Goal: Transaction & Acquisition: Purchase product/service

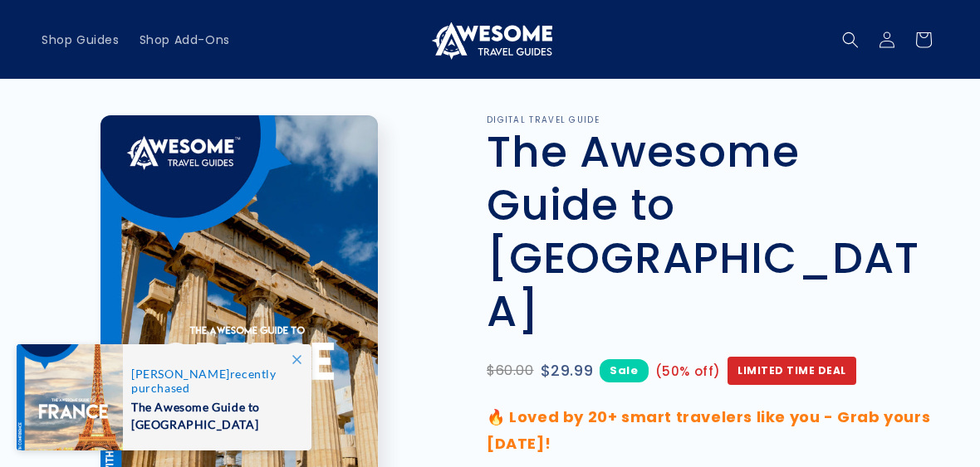
click at [280, 348] on div "[PERSON_NAME] recently purchased The Awesome Guide to [GEOGRAPHIC_DATA]" at bounding box center [217, 398] width 188 height 106
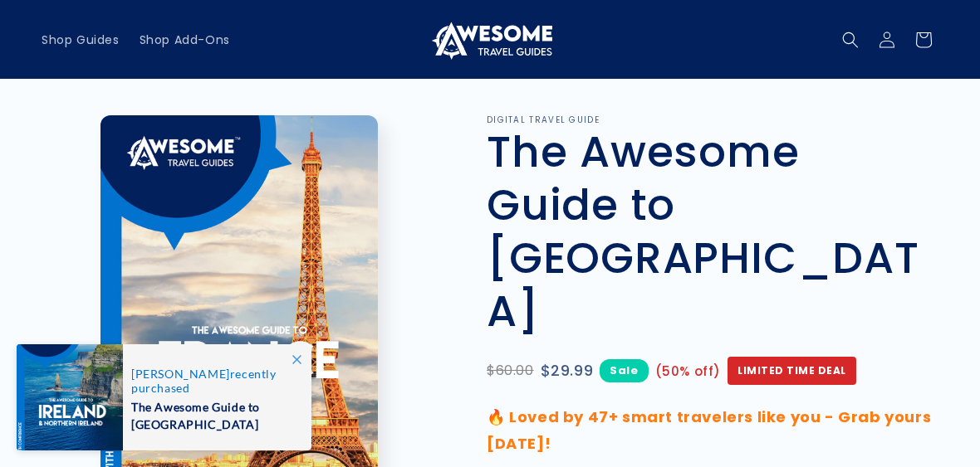
click at [302, 368] on span at bounding box center [296, 360] width 30 height 30
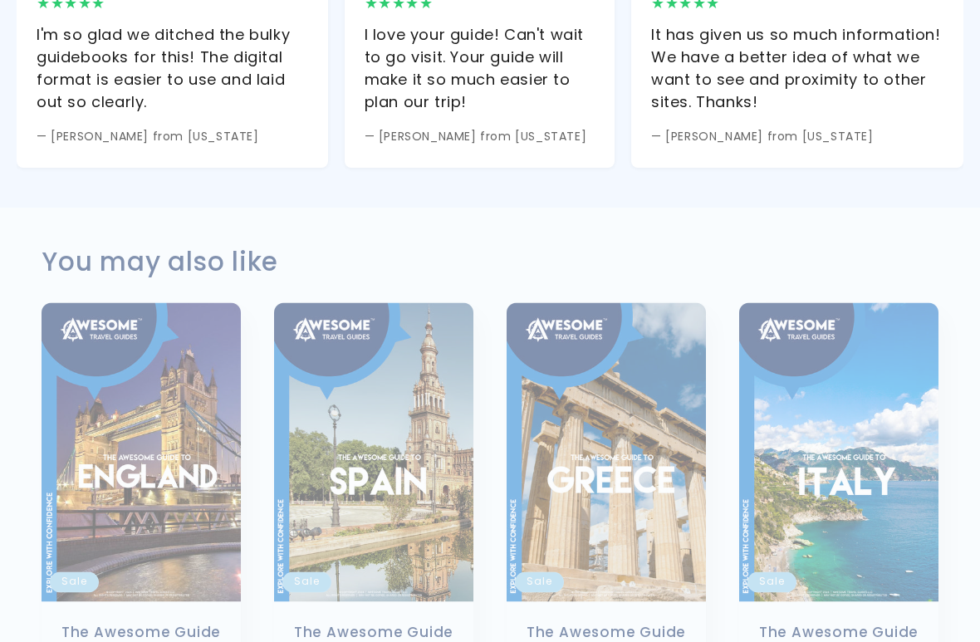
scroll to position [1542, 0]
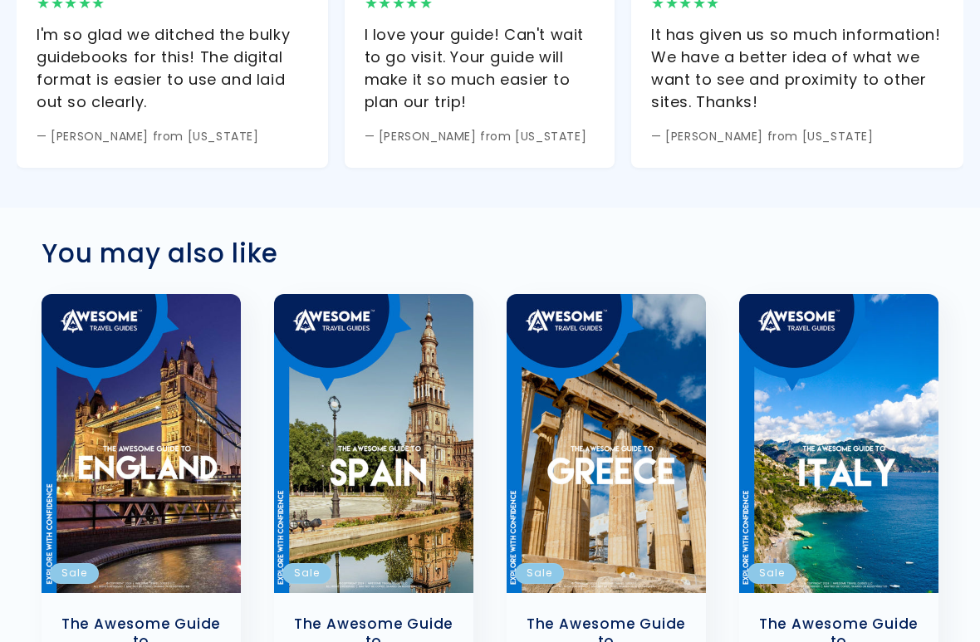
click at [610, 467] on link "The Awesome Guide to [GEOGRAPHIC_DATA]" at bounding box center [606, 640] width 166 height 51
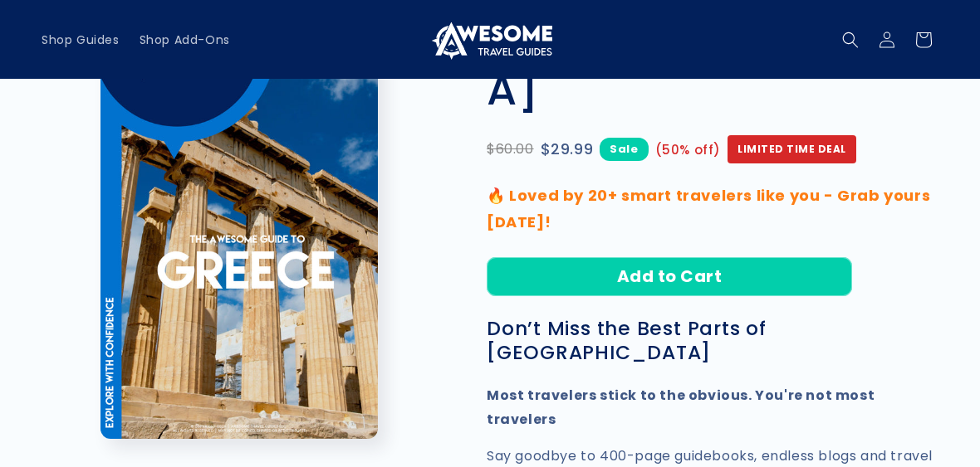
scroll to position [183, 0]
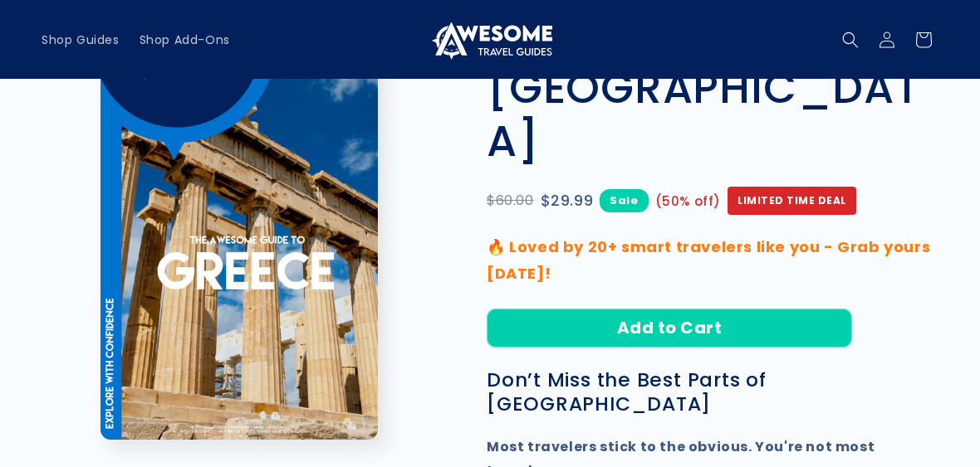
click at [695, 309] on button "Add to Cart" at bounding box center [668, 328] width 365 height 39
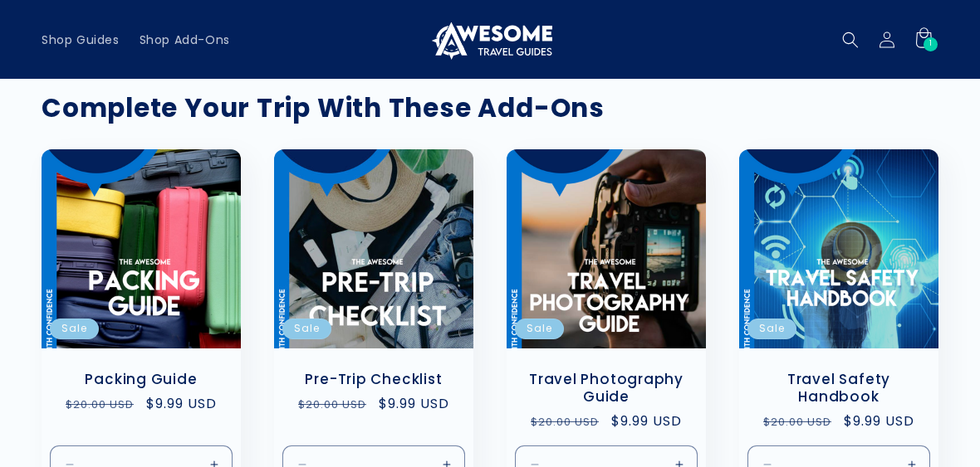
click at [151, 371] on link "Packing Guide" at bounding box center [141, 379] width 166 height 17
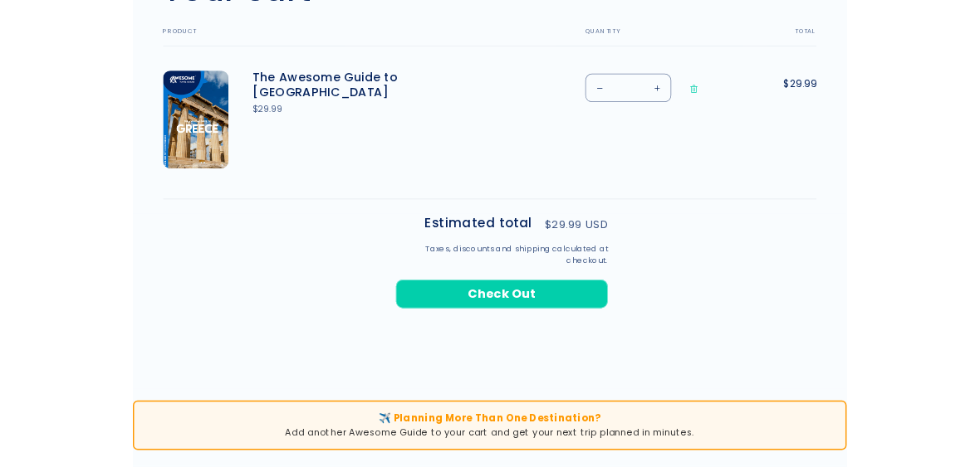
scroll to position [599, 0]
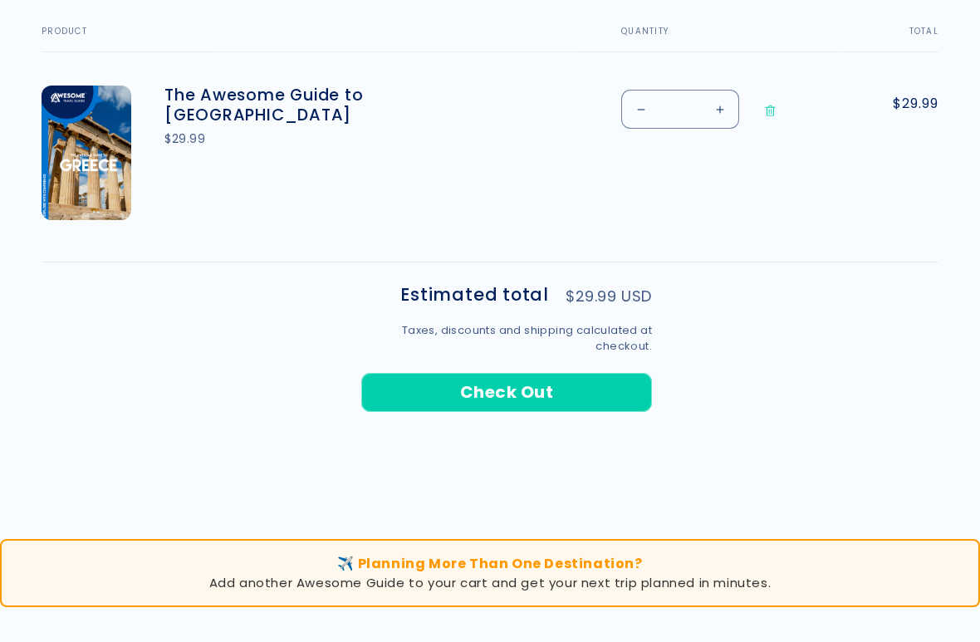
click at [365, 432] on shopify-apple-pay-button at bounding box center [363, 431] width 4 height 19
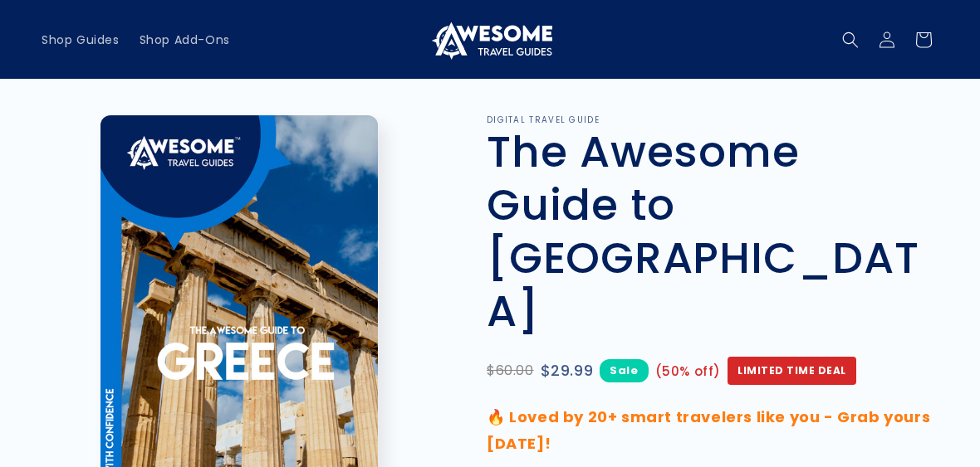
scroll to position [183, 0]
